Goal: Task Accomplishment & Management: Manage account settings

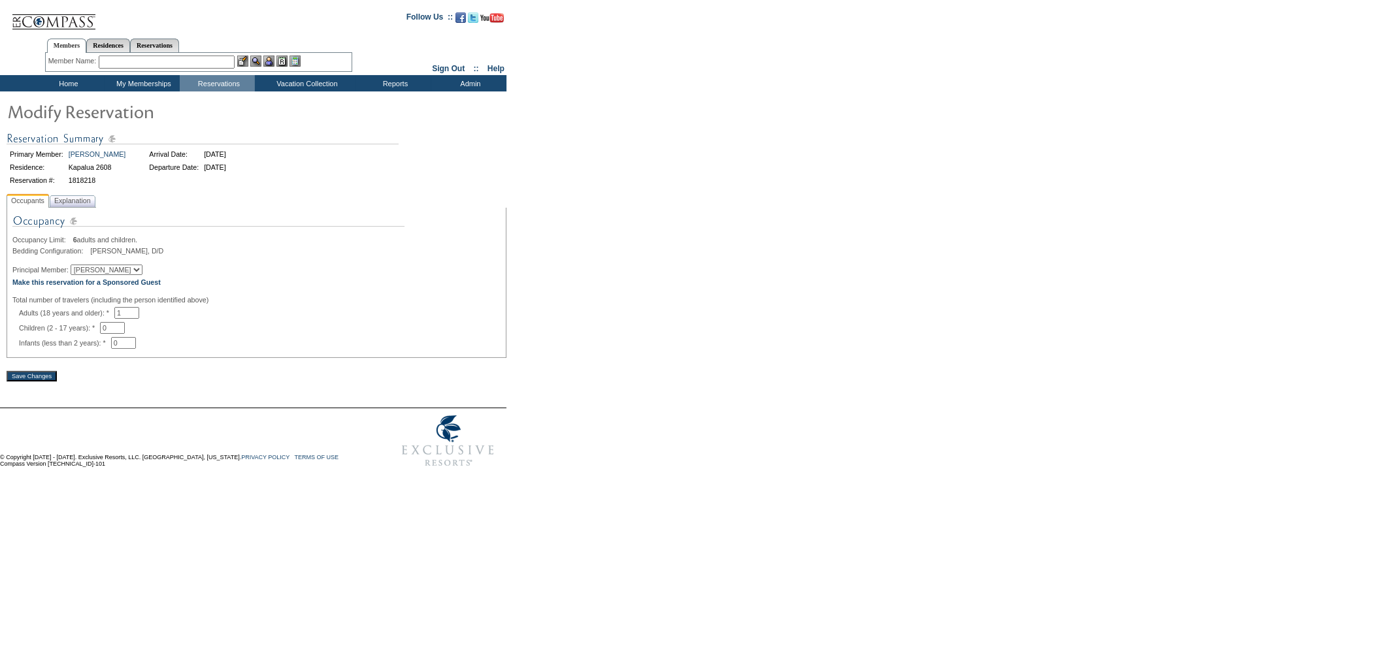
click at [112, 273] on select "[PERSON_NAME] [PERSON_NAME] [PERSON_NAME]" at bounding box center [107, 270] width 72 height 10
select select "64655"
click at [78, 266] on select "Carlota Lee Rachel Lee Christie Lee" at bounding box center [107, 270] width 72 height 10
click at [82, 207] on span "Explanation" at bounding box center [73, 201] width 42 height 14
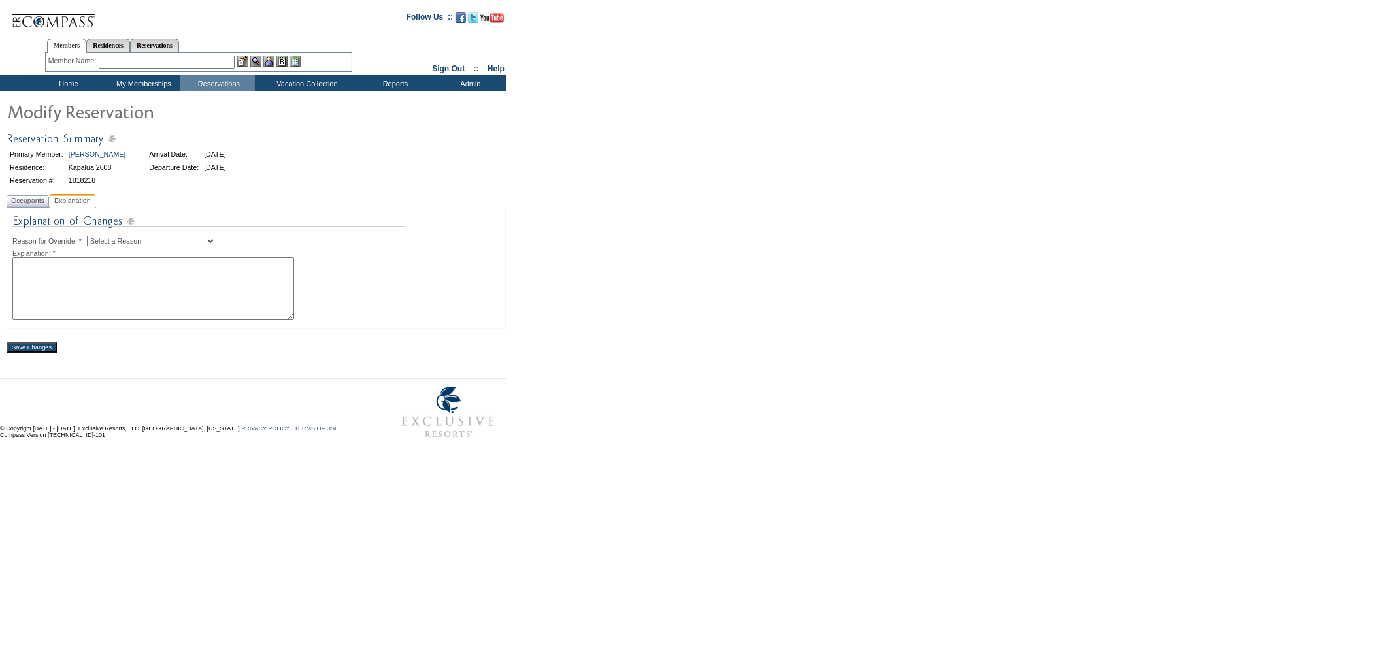
click at [140, 276] on textarea at bounding box center [153, 289] width 282 height 63
click at [144, 242] on select "Select a Reason Creating Continuous Stay Days Rebooked After Cancellation Editi…" at bounding box center [151, 241] width 129 height 10
select select "1045"
click at [97, 236] on select "Select a Reason Creating Continuous Stay Days Rebooked After Cancellation Editi…" at bounding box center [151, 241] width 129 height 10
click at [124, 275] on textarea at bounding box center [153, 289] width 282 height 63
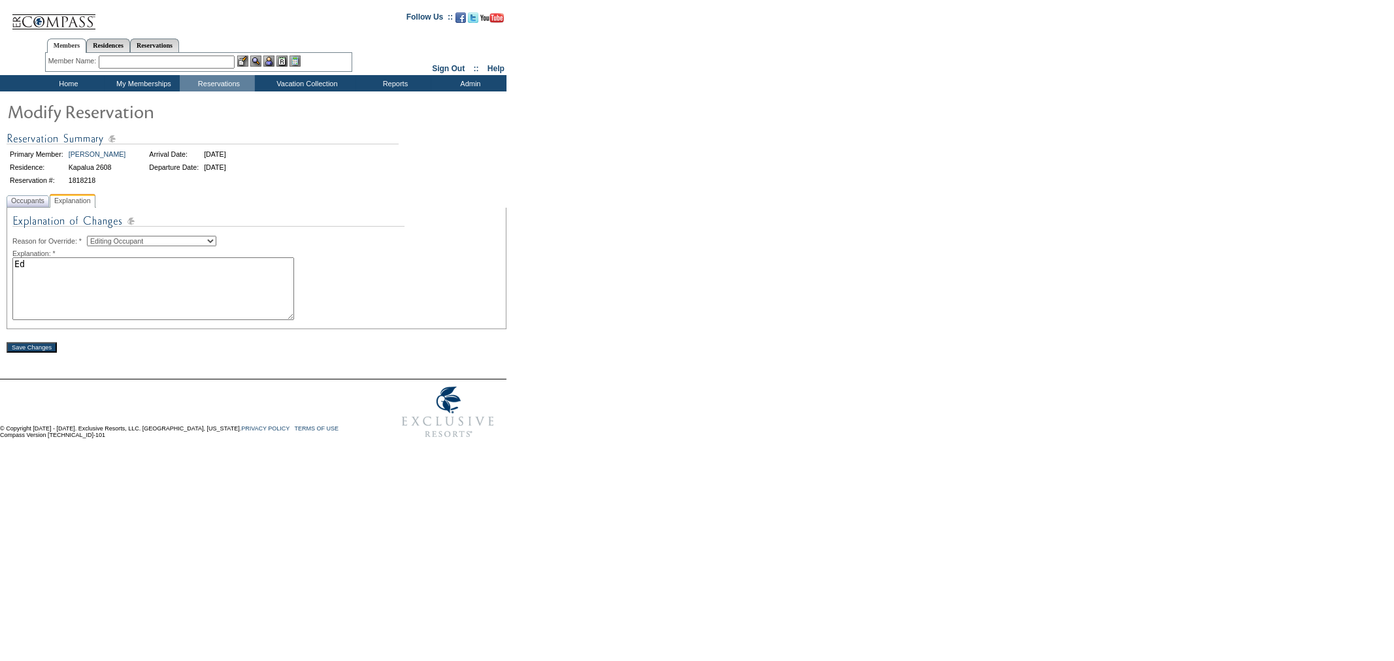
type textarea "E"
type textarea "Putting the reservation in Carlota's daughter's name, but Carlota may still att…"
click at [41, 350] on input "Save Changes" at bounding box center [32, 347] width 50 height 10
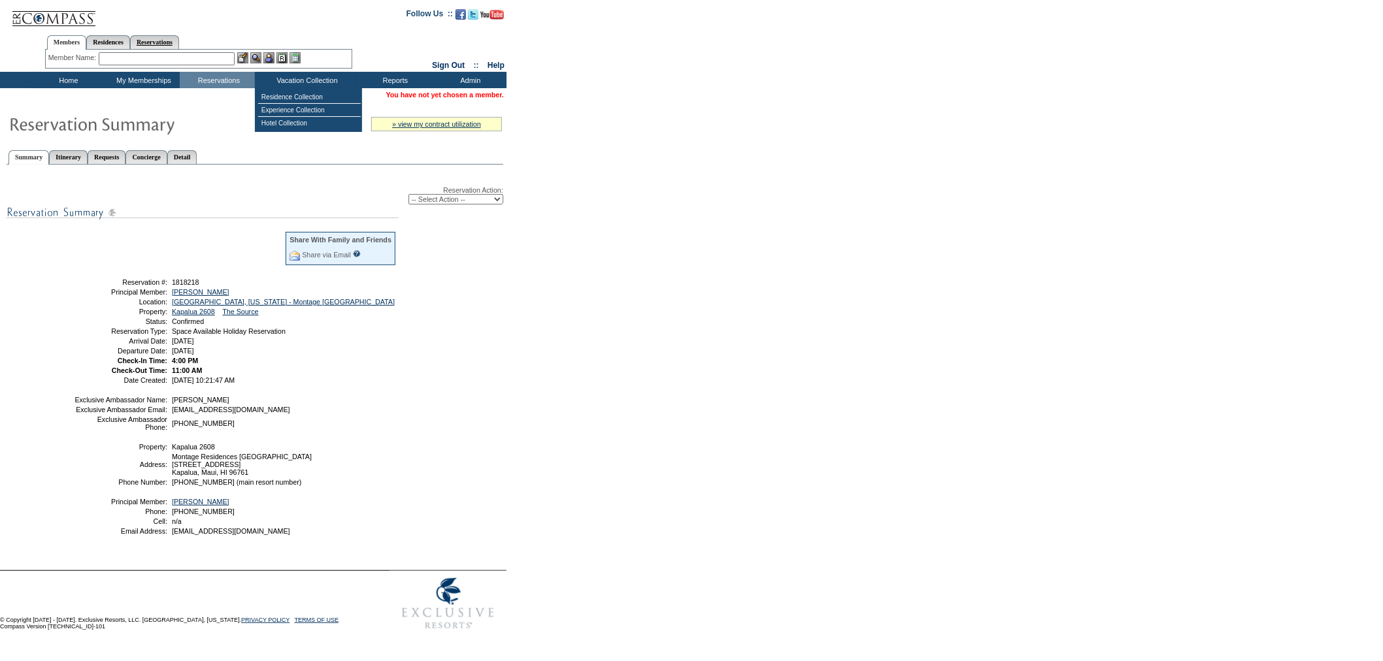
click at [177, 44] on link "Reservations" at bounding box center [154, 42] width 49 height 14
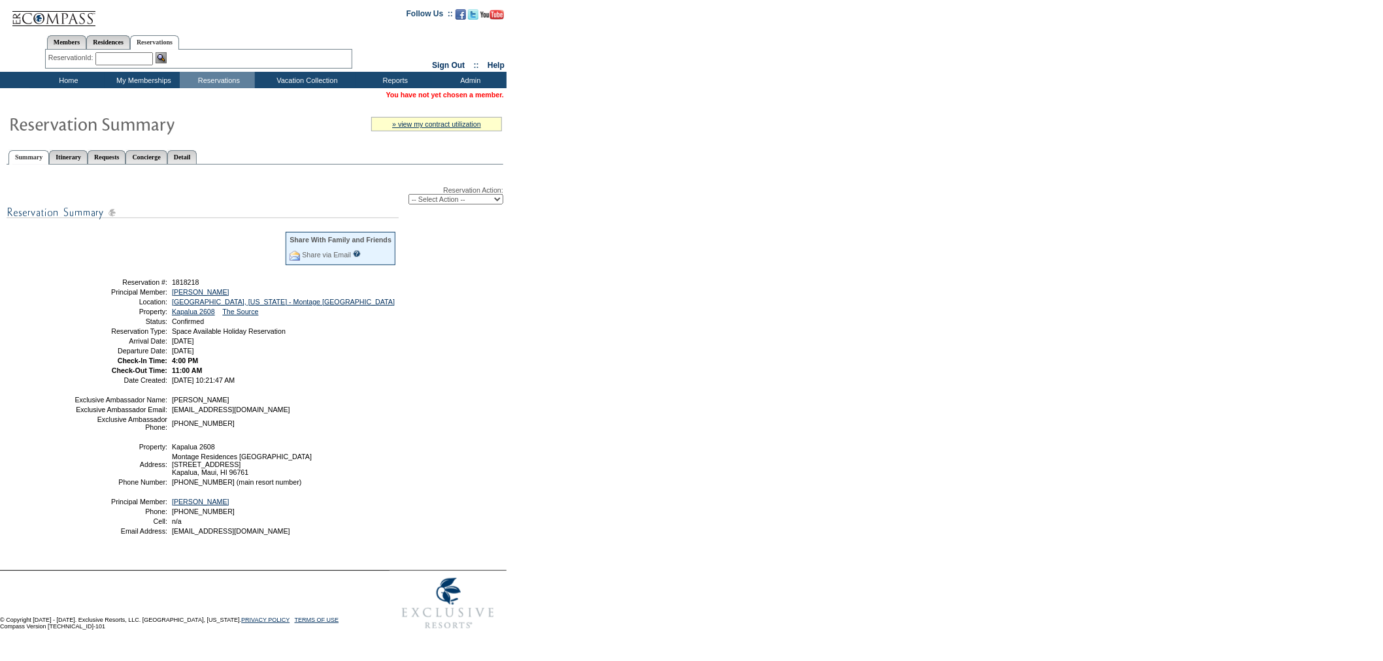
click at [145, 59] on input "text" at bounding box center [124, 58] width 58 height 13
click at [48, 41] on link "Members" at bounding box center [67, 42] width 40 height 14
click at [147, 58] on input "text" at bounding box center [167, 58] width 136 height 13
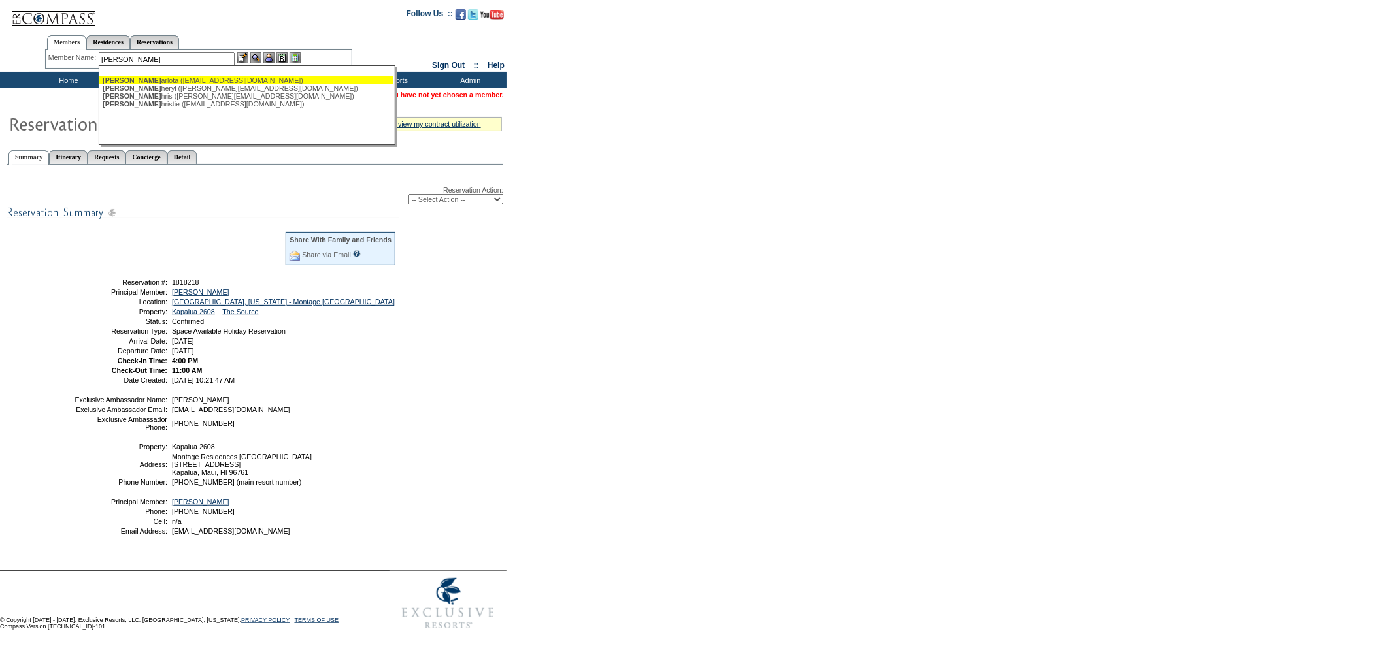
click at [151, 76] on div "[PERSON_NAME] ([EMAIL_ADDRESS][DOMAIN_NAME])" at bounding box center [247, 80] width 288 height 8
type input "[PERSON_NAME] ([EMAIL_ADDRESS][DOMAIN_NAME])"
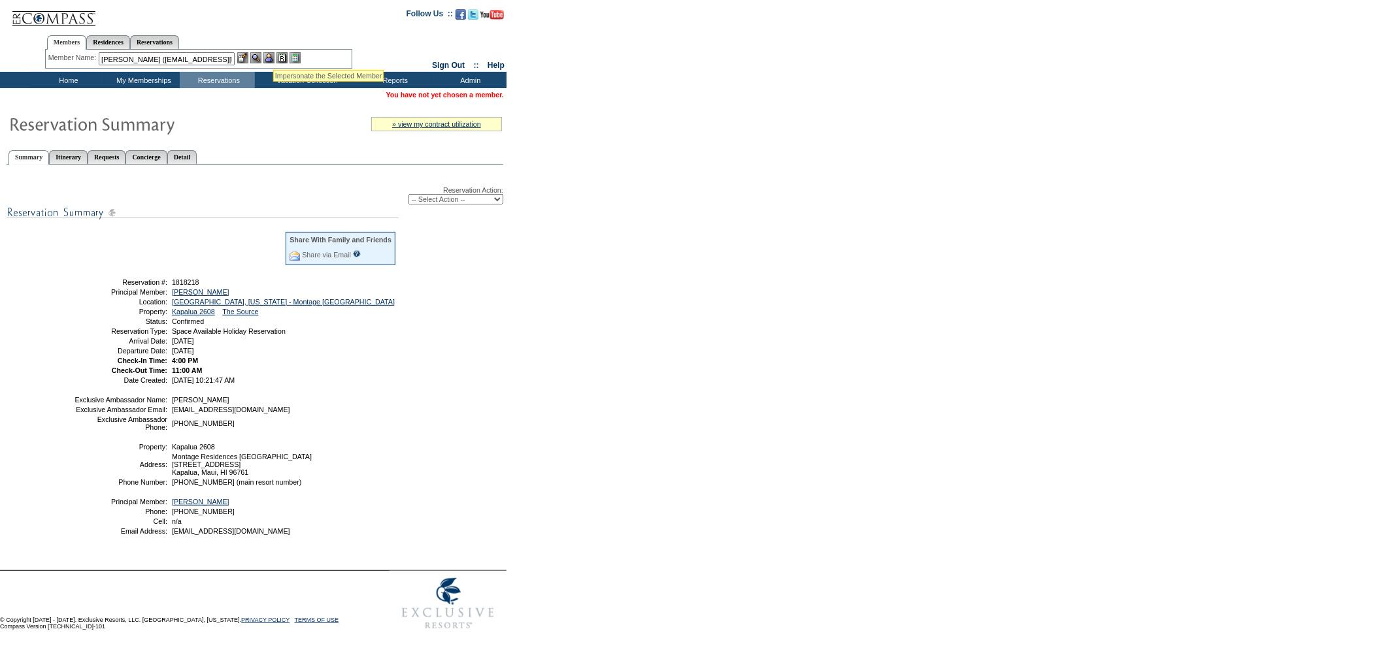
click at [273, 57] on img at bounding box center [268, 57] width 11 height 11
click at [259, 55] on img at bounding box center [255, 57] width 11 height 11
